Goal: Task Accomplishment & Management: Manage account settings

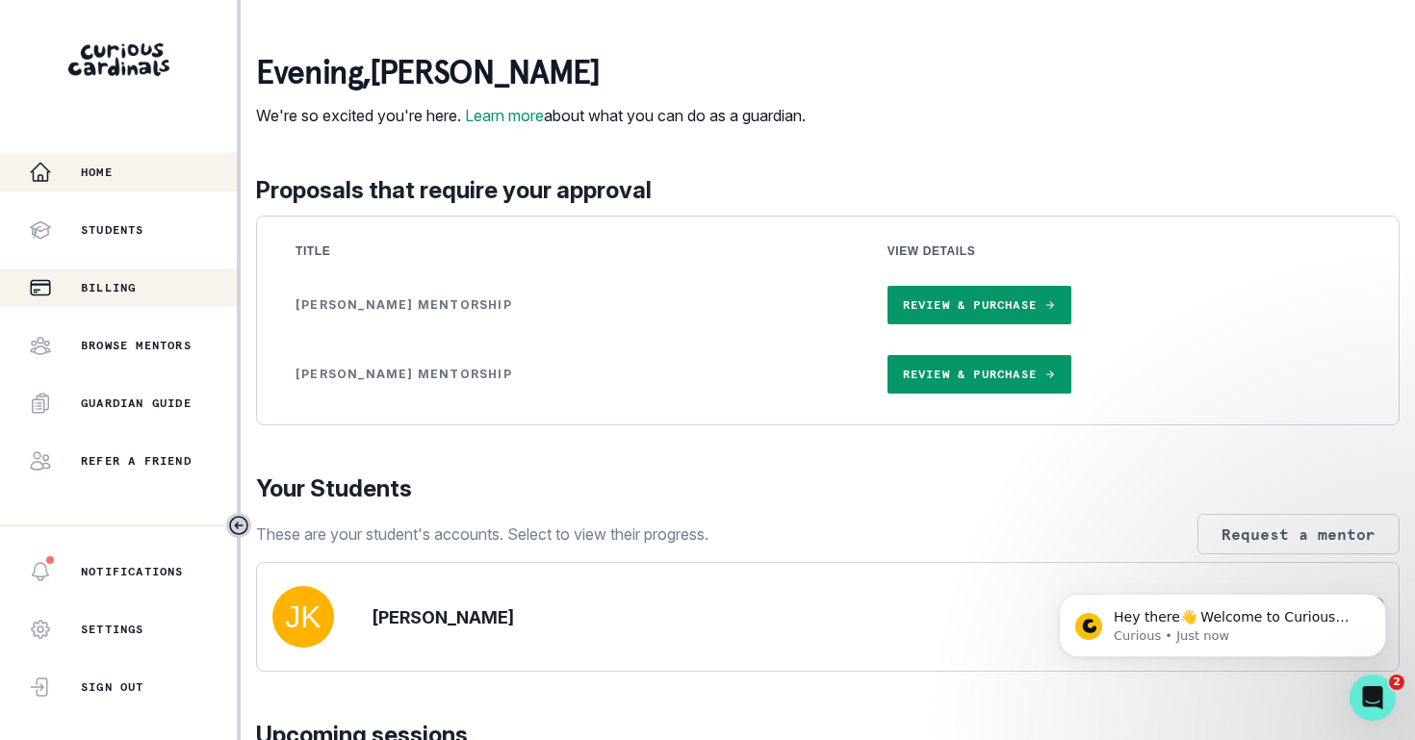
click at [128, 289] on p "Billing" at bounding box center [108, 287] width 55 height 15
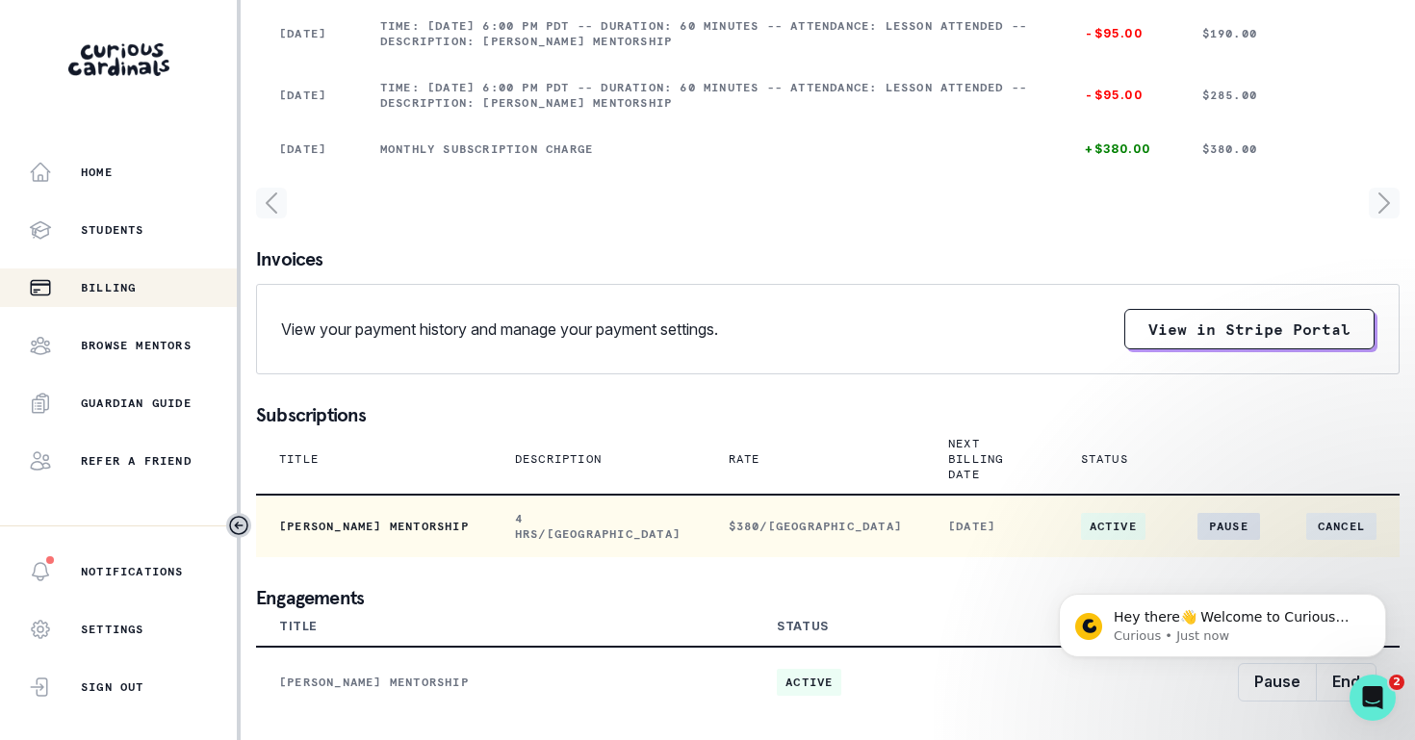
click at [1224, 531] on button "Pause" at bounding box center [1229, 526] width 63 height 27
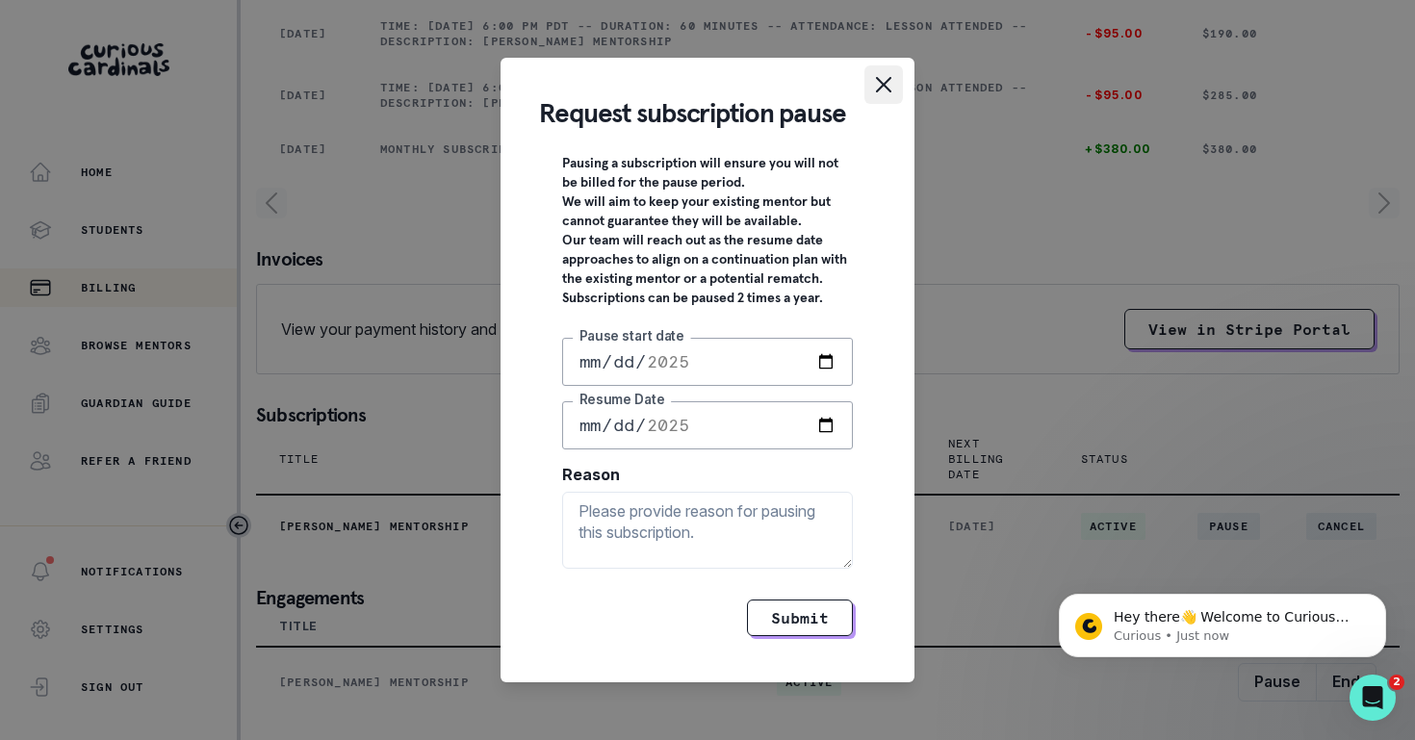
click at [884, 65] on button "Close" at bounding box center [884, 84] width 39 height 39
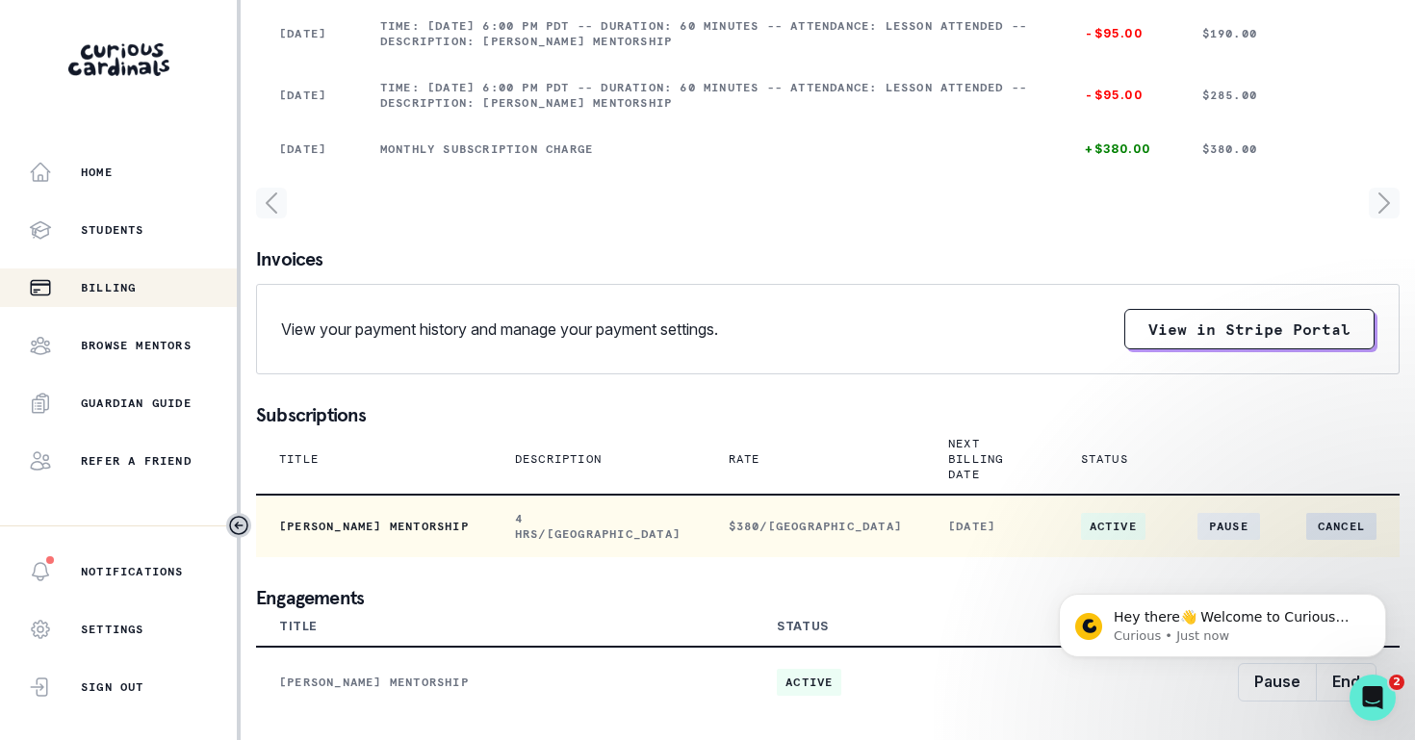
click at [1328, 525] on button "Cancel" at bounding box center [1342, 526] width 70 height 27
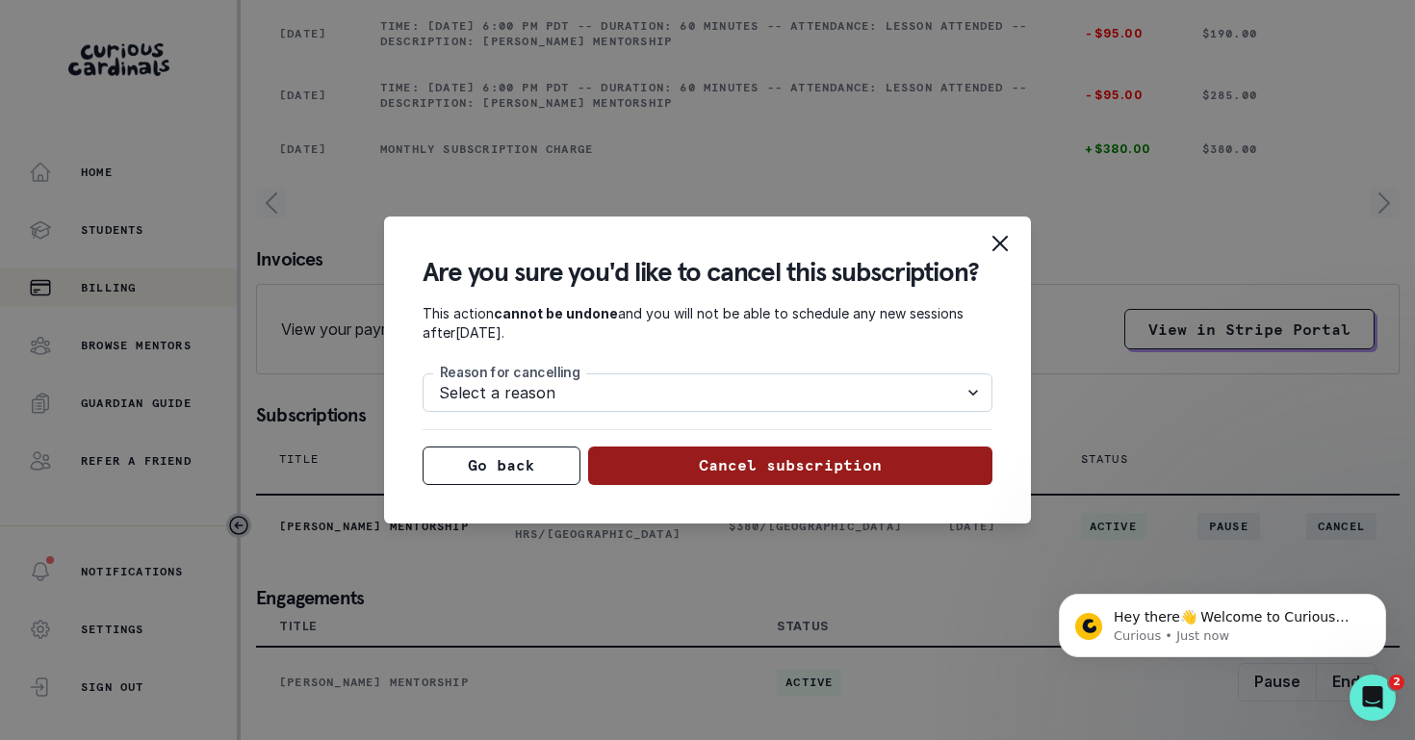
select select "NOTHING_WRONG"
click at [694, 468] on button "Cancel subscription" at bounding box center [790, 466] width 405 height 39
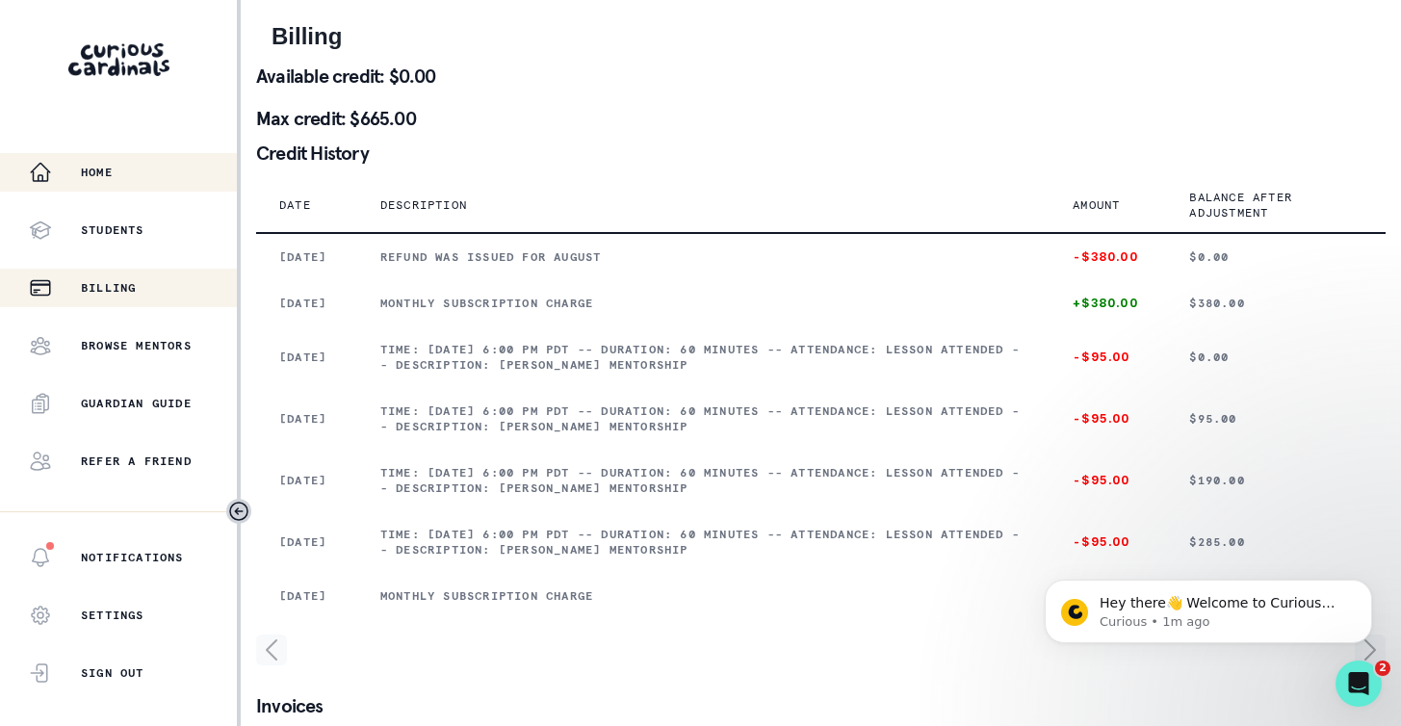
click at [107, 171] on p "Home" at bounding box center [97, 172] width 32 height 15
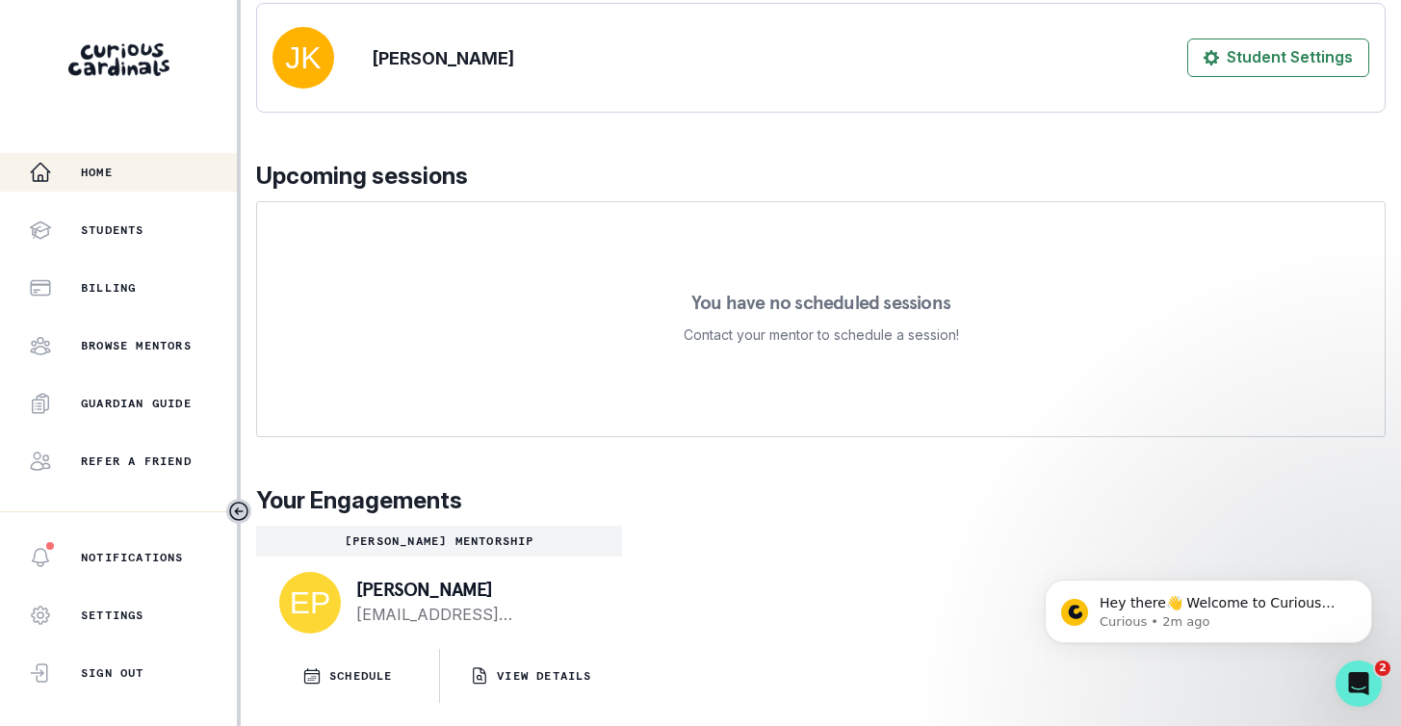
scroll to position [588, 0]
